Goal: Task Accomplishment & Management: Use online tool/utility

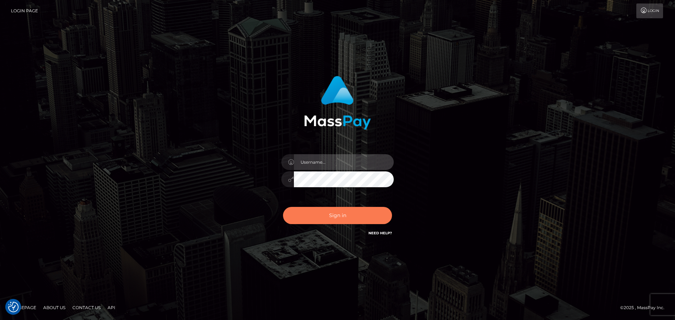
type input "jonathan.ctfo"
click at [339, 220] on button "Sign in" at bounding box center [337, 215] width 109 height 17
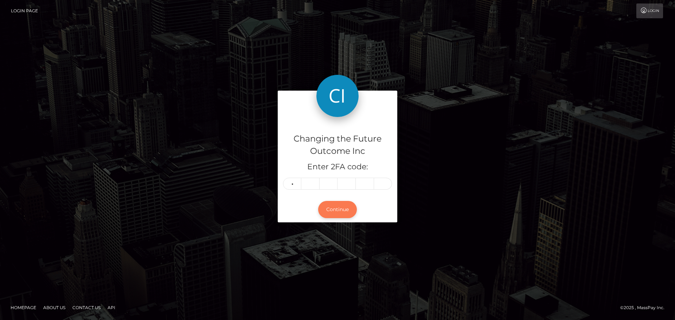
type input "0"
type input "5"
type input "2"
type input "9"
type input "1"
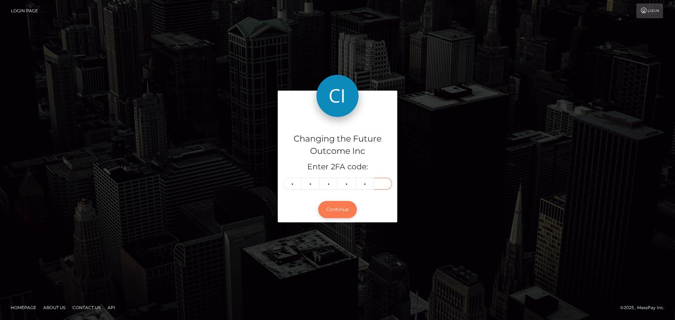
type input "9"
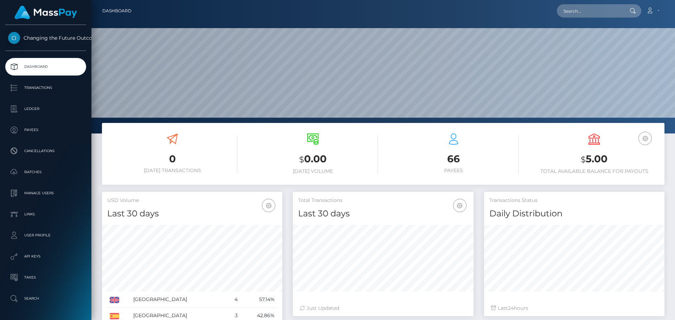
scroll to position [124, 180]
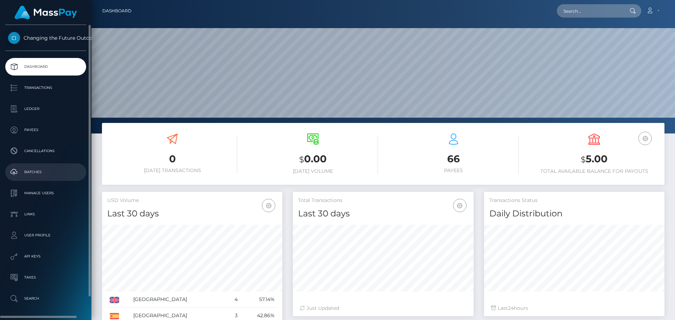
click at [41, 168] on p "Batches" at bounding box center [45, 172] width 75 height 11
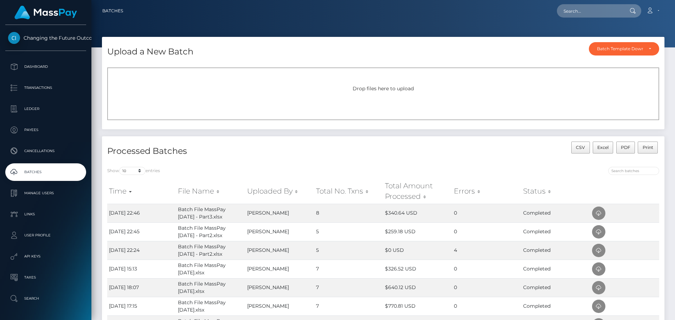
scroll to position [35, 0]
